Goal: Transaction & Acquisition: Purchase product/service

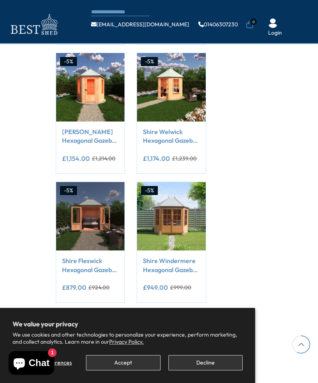
scroll to position [479, 0]
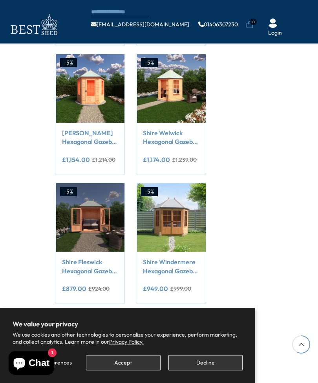
click at [105, 226] on img at bounding box center [90, 217] width 68 height 68
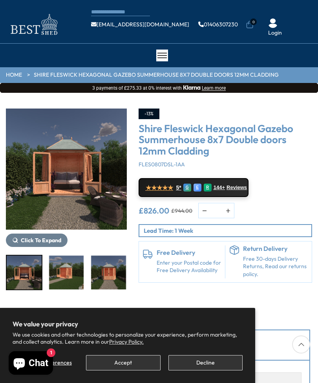
click at [71, 176] on img "1 / 9" at bounding box center [66, 168] width 121 height 121
